Goal: Navigation & Orientation: Find specific page/section

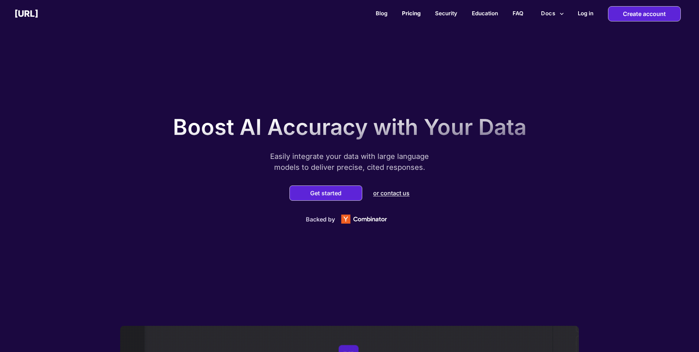
click at [405, 13] on link "Pricing" at bounding box center [411, 13] width 19 height 7
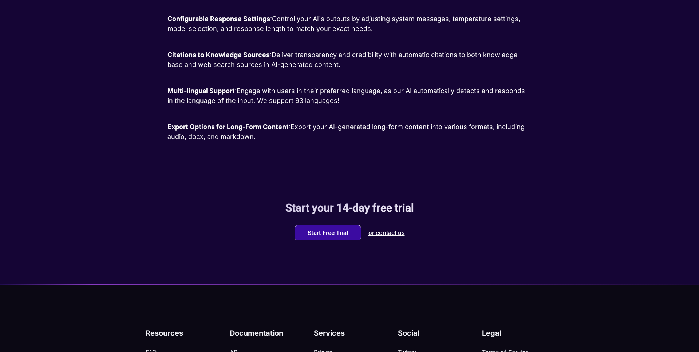
scroll to position [1176, 0]
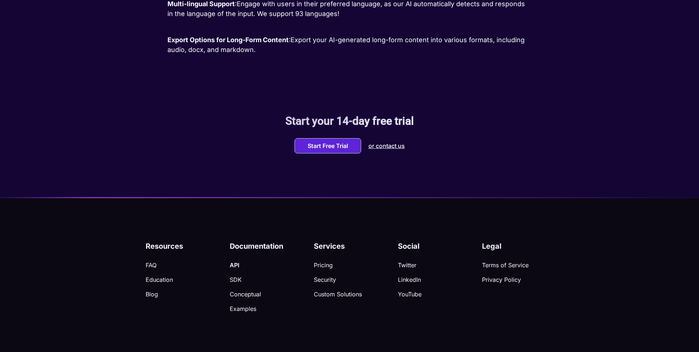
click at [233, 263] on p "API" at bounding box center [272, 265] width 84 height 7
click at [406, 265] on p "Twitter" at bounding box center [440, 265] width 84 height 7
click at [405, 280] on p "LinkedIn" at bounding box center [440, 279] width 84 height 7
click at [410, 298] on div "Social Twitter LinkedIn YouTube" at bounding box center [440, 275] width 84 height 81
click at [408, 295] on p "YouTube" at bounding box center [440, 294] width 84 height 7
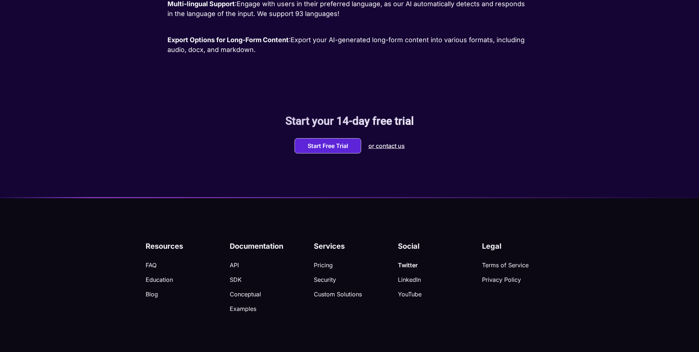
click at [408, 265] on p "Twitter" at bounding box center [440, 265] width 84 height 7
click at [404, 282] on p "LinkedIn" at bounding box center [440, 279] width 84 height 7
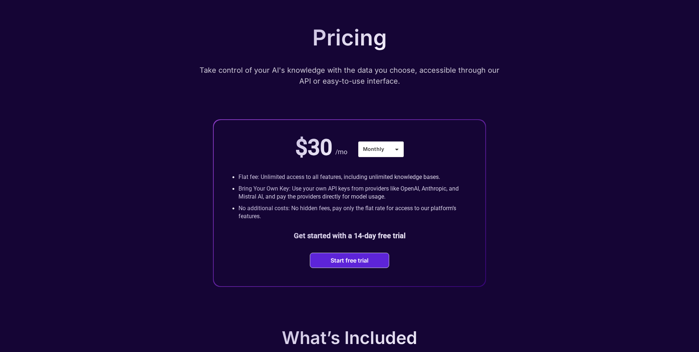
scroll to position [0, 0]
